Goal: Find contact information: Find contact information

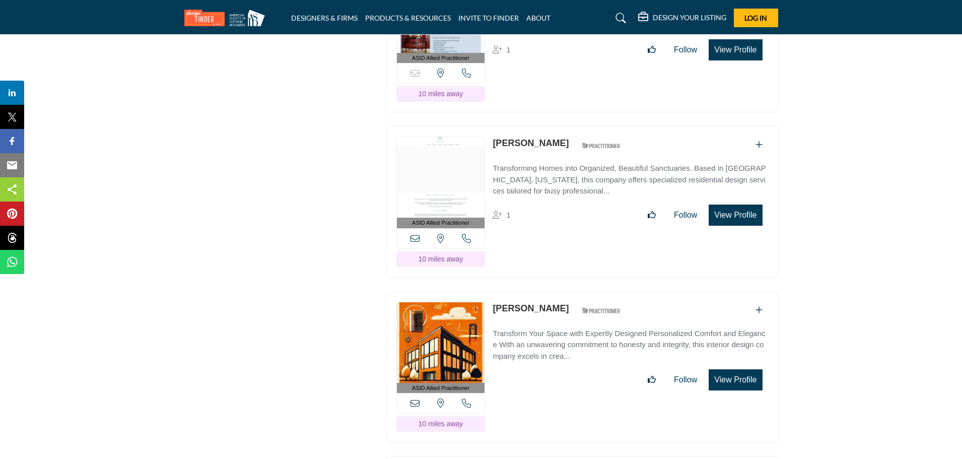
scroll to position [2700, 0]
drag, startPoint x: 491, startPoint y: 273, endPoint x: 566, endPoint y: 274, distance: 75.0
click at [566, 291] on div "ASID Allied Practitioner ASID Allied Practitioners have successfully completed …" at bounding box center [582, 367] width 392 height 152
copy link "[PERSON_NAME]"
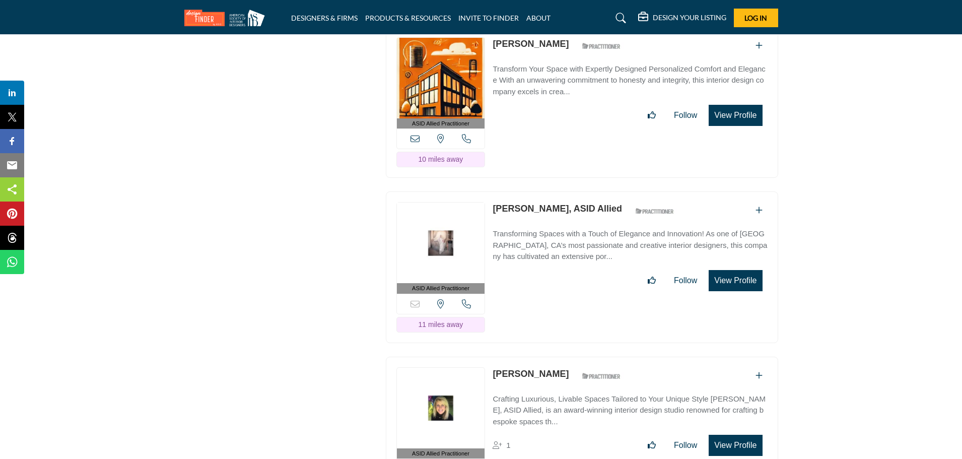
scroll to position [2981, 0]
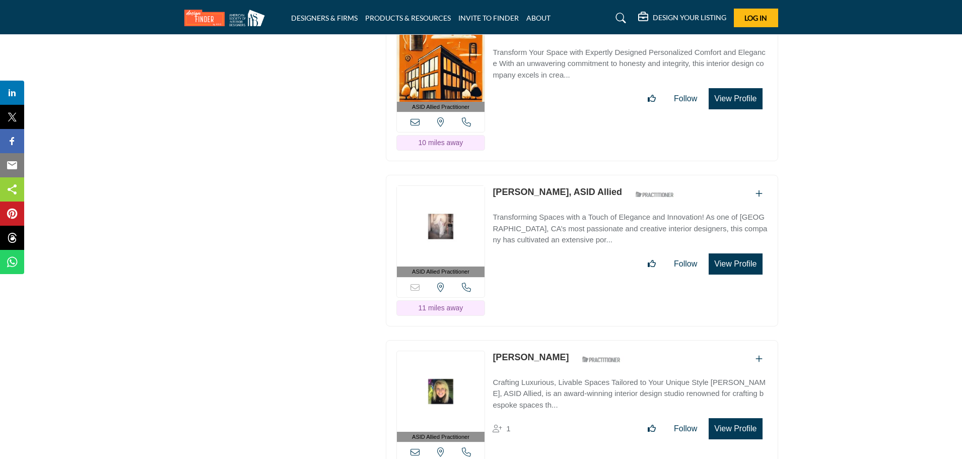
drag, startPoint x: 491, startPoint y: 157, endPoint x: 551, endPoint y: 157, distance: 59.4
click at [551, 175] on div "ASID Allied Practitioner ASID Allied Practitioners have successfully completed …" at bounding box center [582, 251] width 392 height 152
copy link "[PERSON_NAME]"
drag, startPoint x: 490, startPoint y: 325, endPoint x: 566, endPoint y: 324, distance: 75.5
click at [566, 340] on div "ASID Allied Practitioner ASID Allied Practitioners have successfully completed …" at bounding box center [582, 416] width 392 height 152
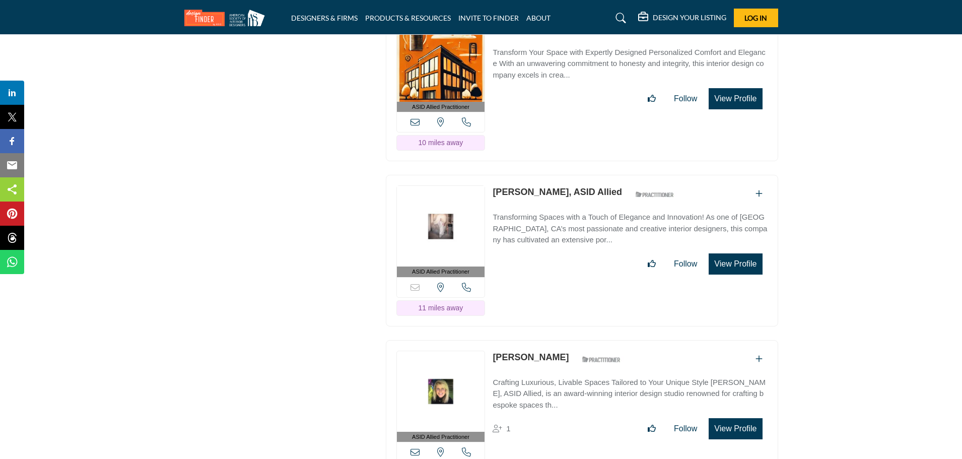
copy link "[PERSON_NAME]"
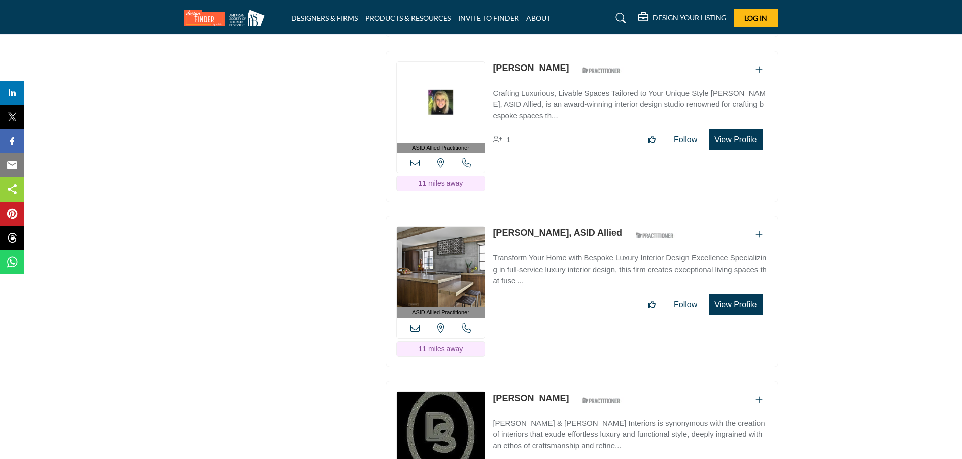
scroll to position [3328, 0]
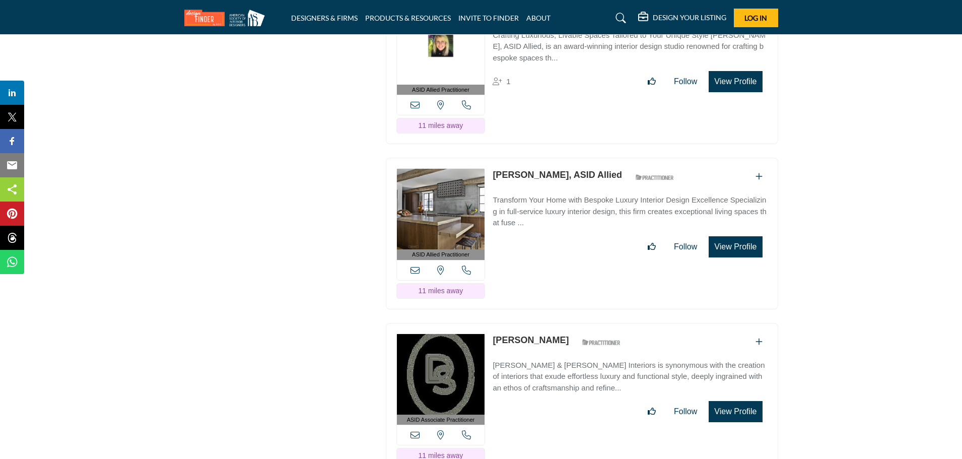
drag, startPoint x: 489, startPoint y: 137, endPoint x: 569, endPoint y: 141, distance: 79.7
click at [569, 158] on div "ASID Allied Practitioner ASID Allied Practitioners have successfully completed …" at bounding box center [582, 234] width 392 height 152
copy link "[PERSON_NAME]"
